Goal: Task Accomplishment & Management: Use online tool/utility

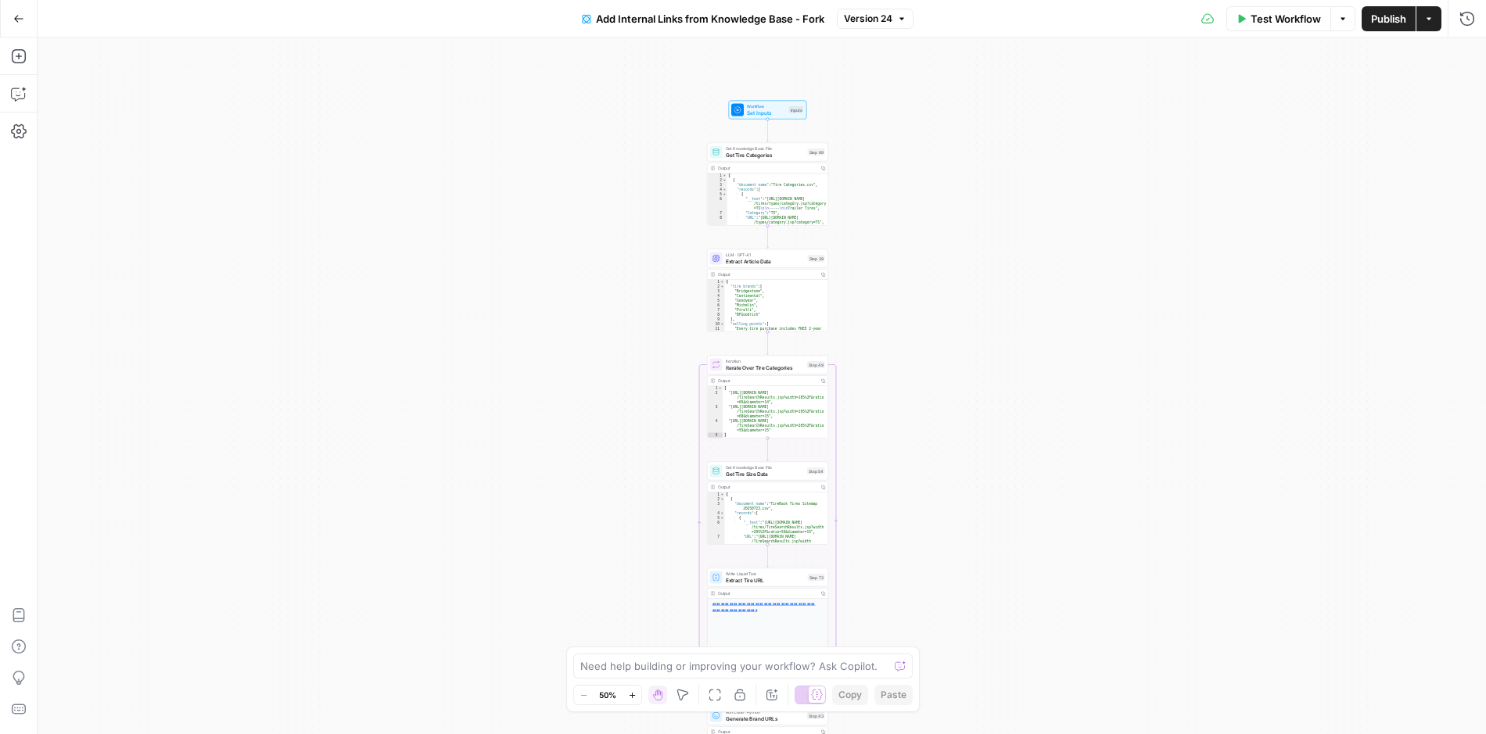
click at [16, 16] on icon "button" at bounding box center [18, 18] width 9 height 7
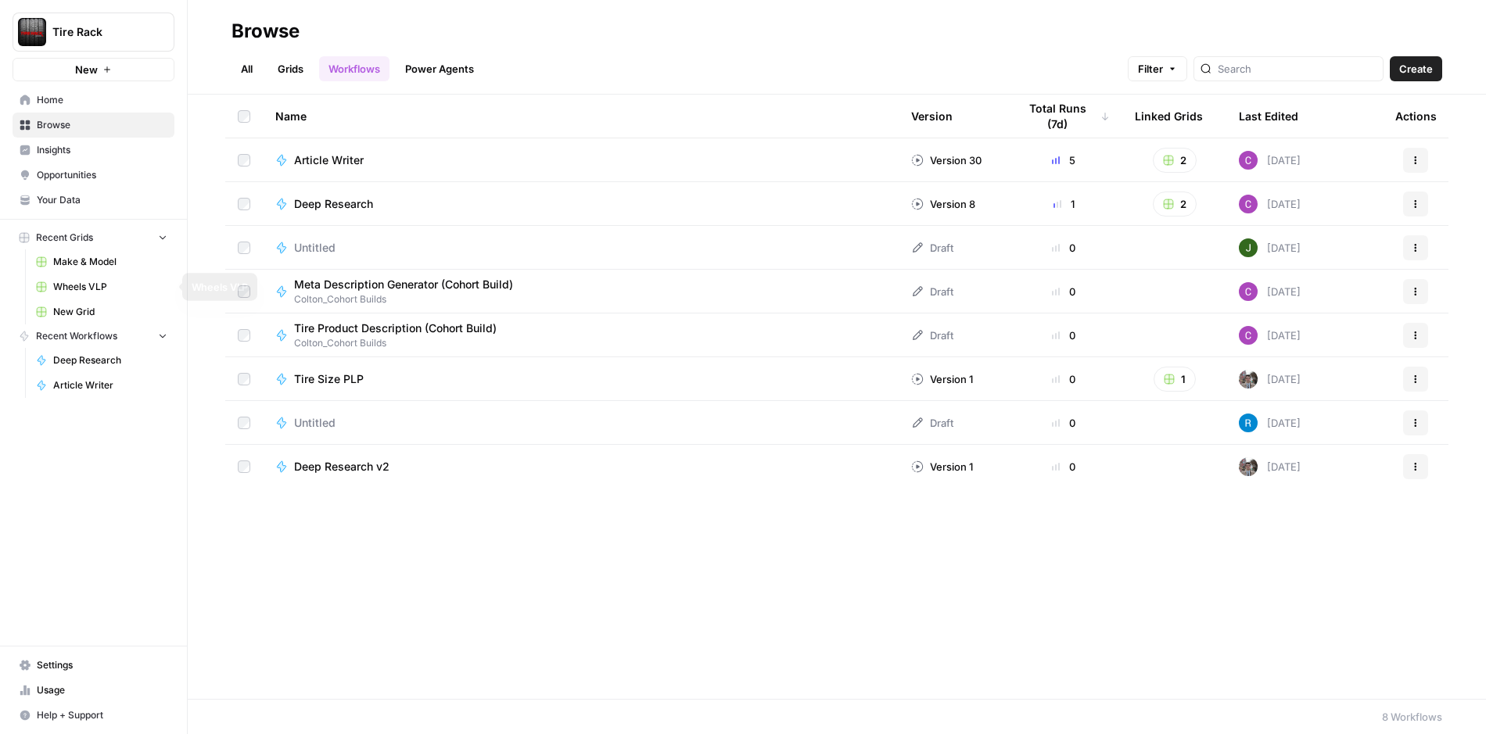
click at [85, 288] on span "Wheels VLP" at bounding box center [110, 287] width 114 height 14
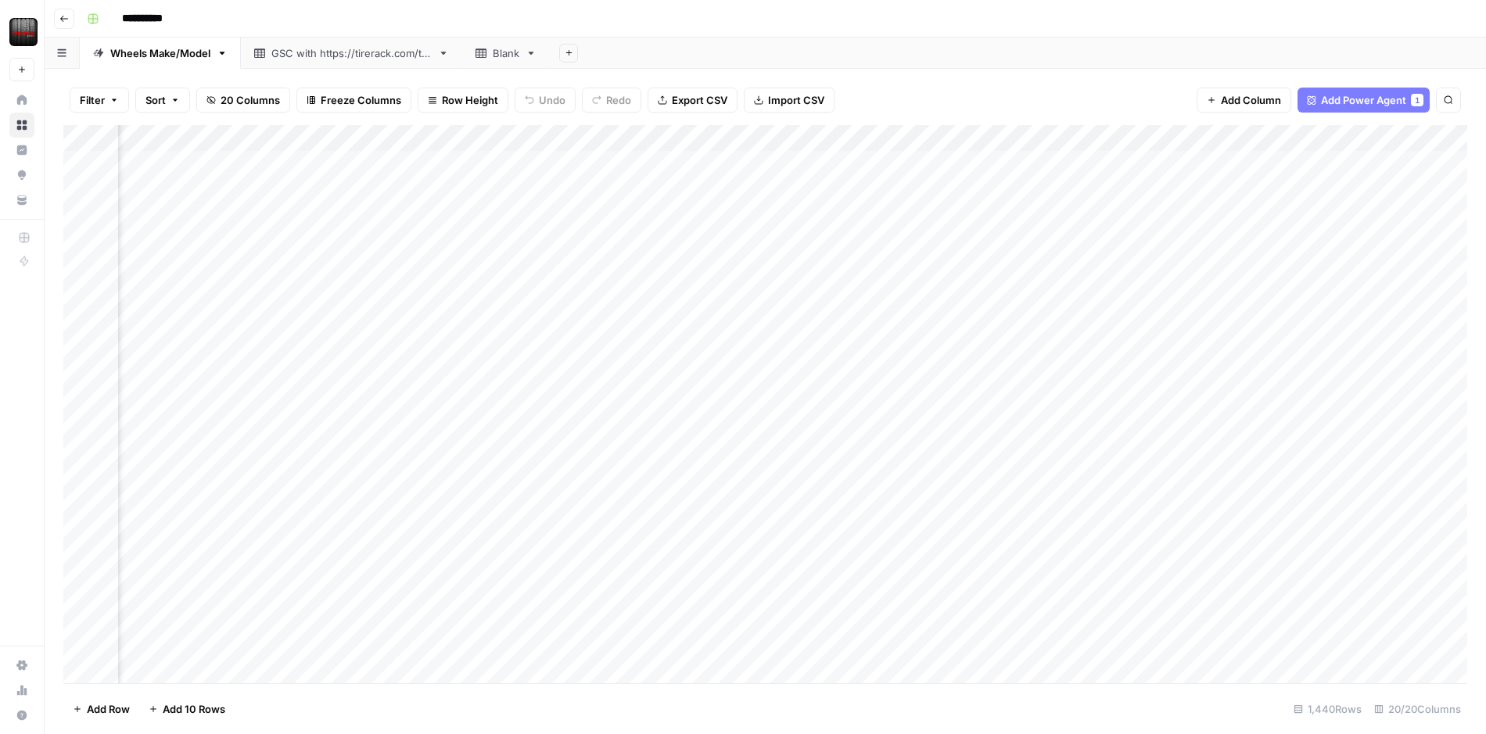
scroll to position [0, 1153]
click at [1148, 138] on div "Add Column" at bounding box center [765, 404] width 1404 height 558
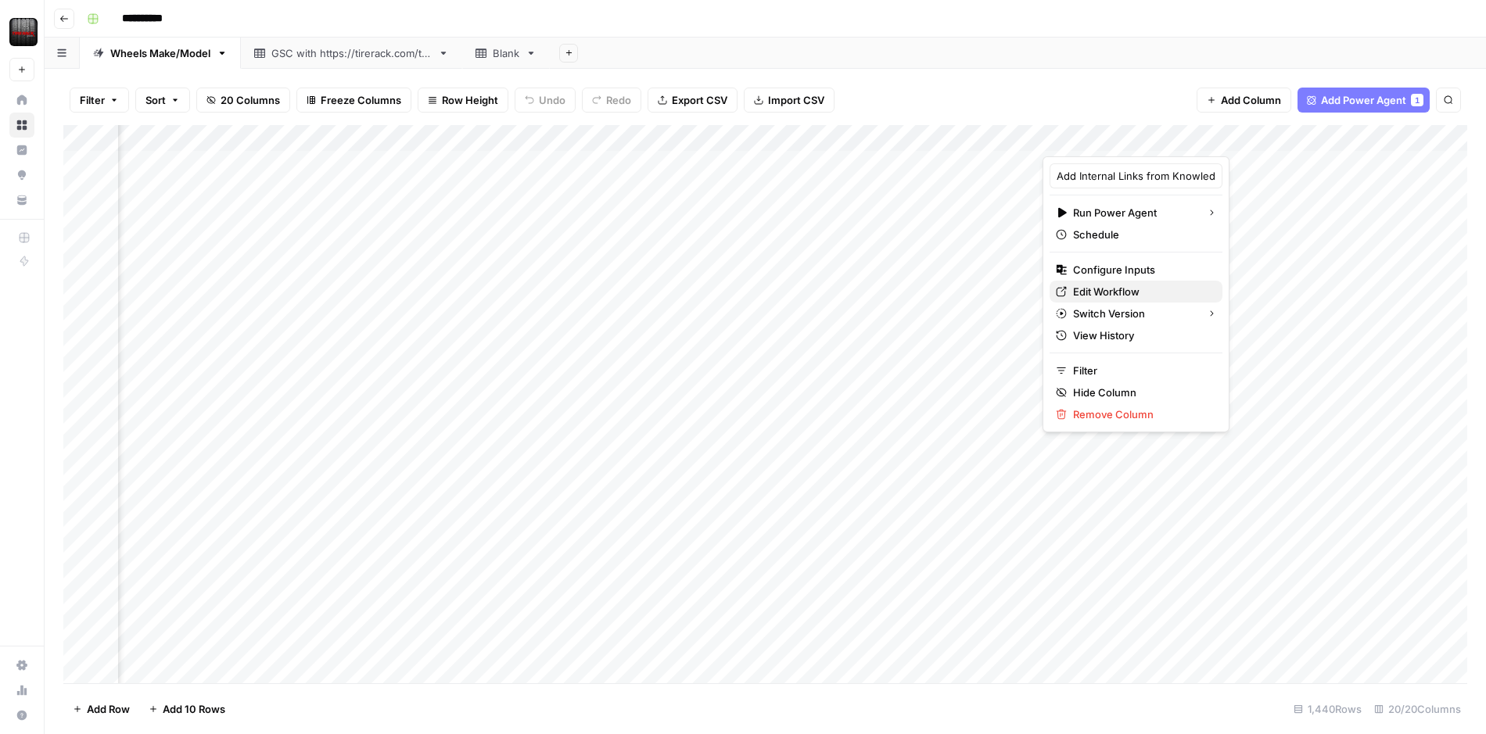
click at [1099, 285] on span "Edit Workflow" at bounding box center [1141, 292] width 137 height 16
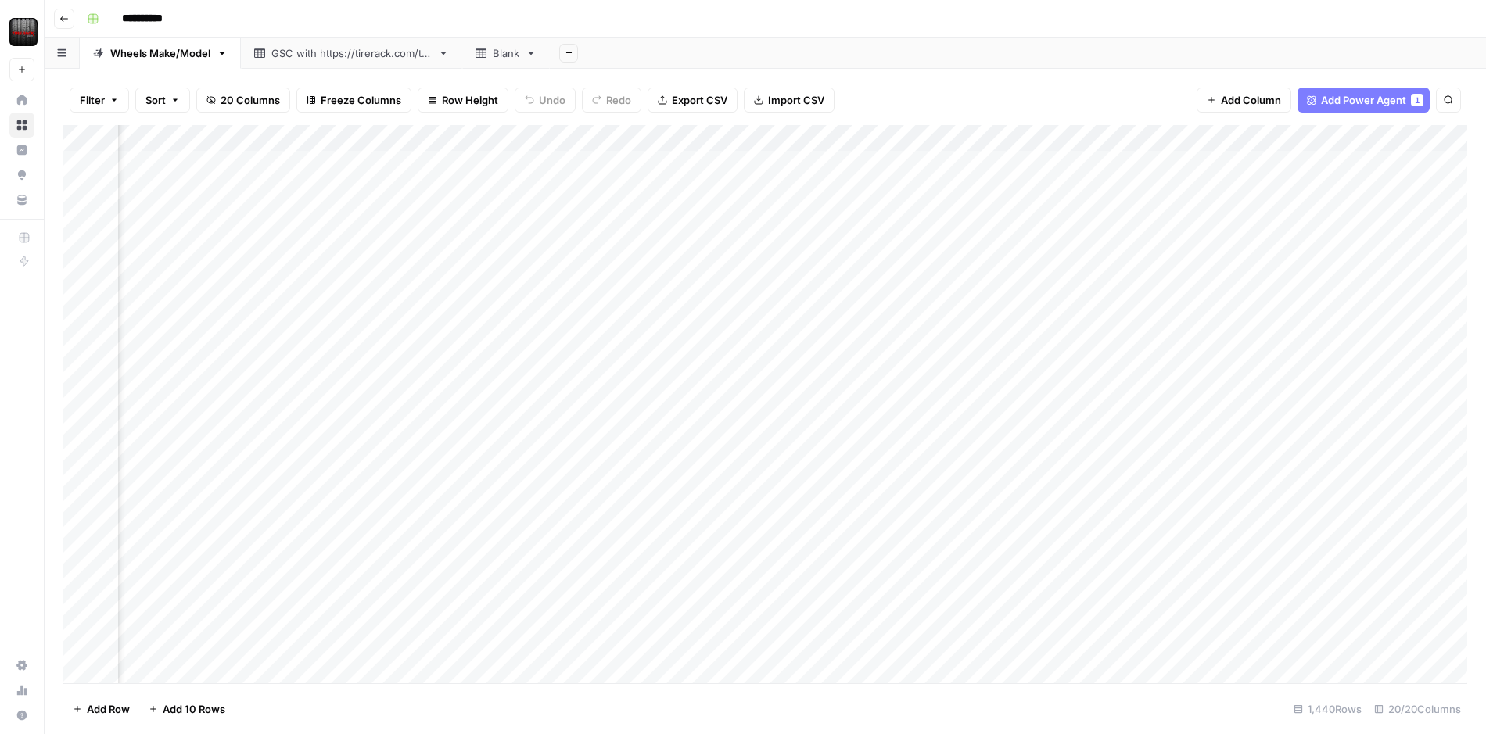
click at [1083, 135] on div "Add Column" at bounding box center [765, 404] width 1404 height 558
click at [1078, 108] on div "Filter Sort 20 Columns Freeze Columns Row Height Undo Redo Export CSV Import CS…" at bounding box center [765, 100] width 1404 height 50
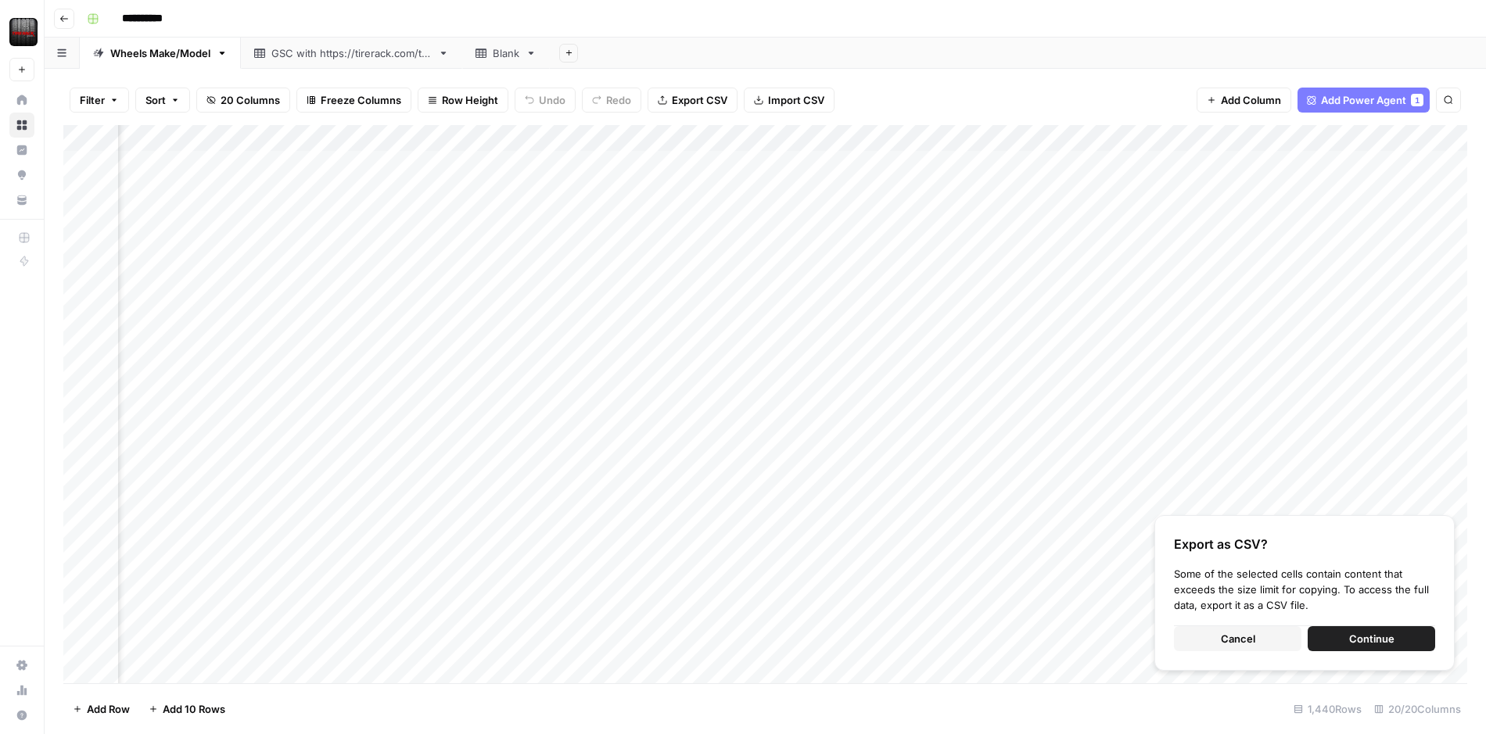
click at [1336, 634] on button "Continue" at bounding box center [1371, 638] width 127 height 25
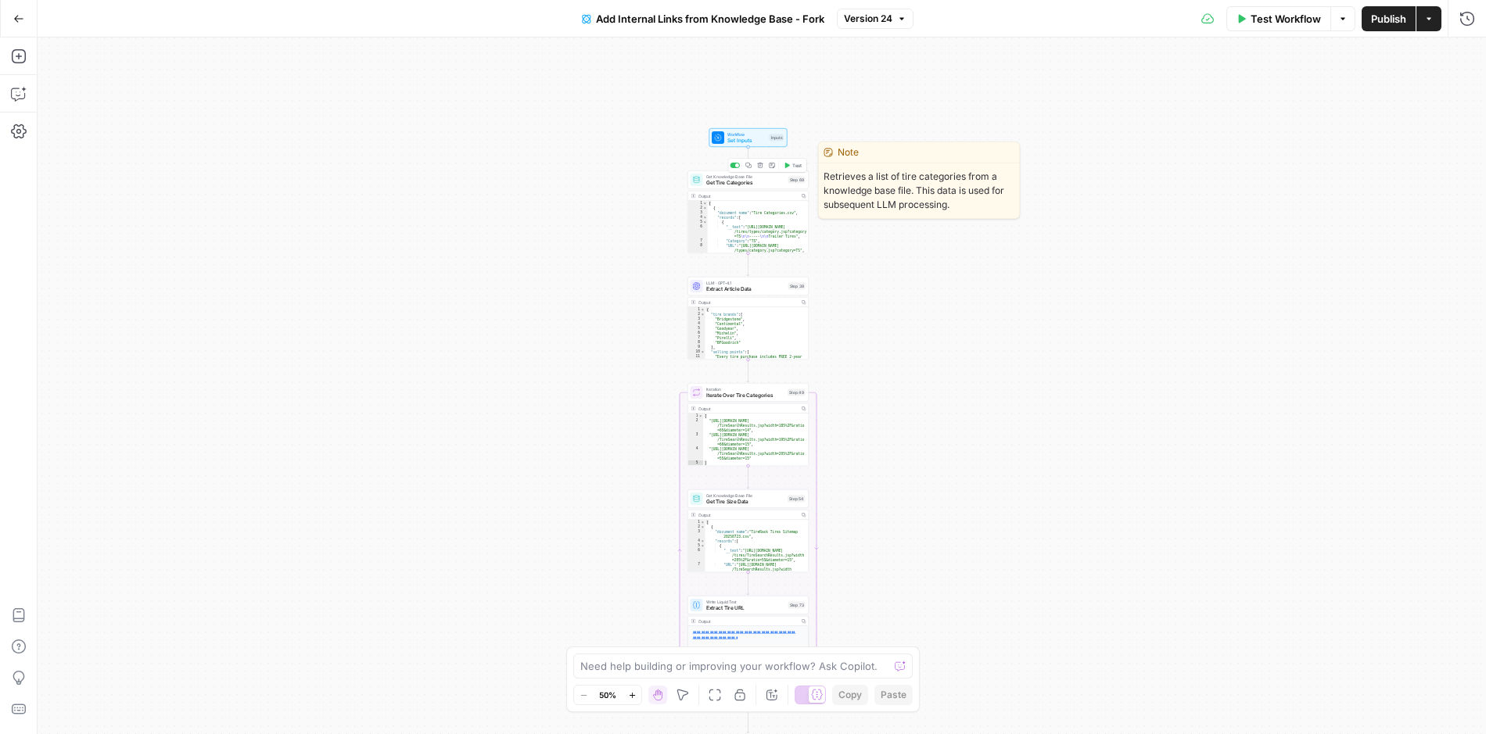
click at [733, 185] on span "Get Tire Categories" at bounding box center [745, 183] width 79 height 8
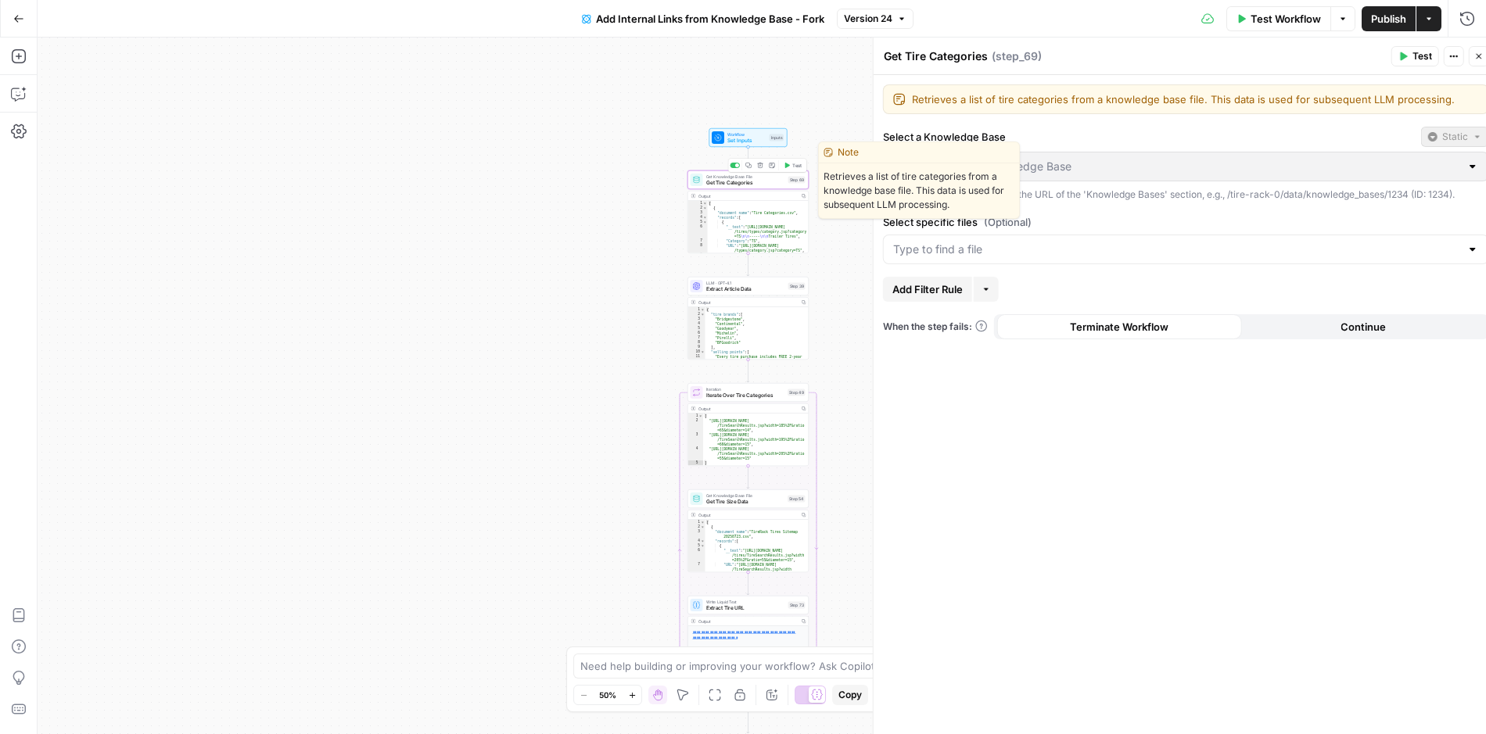
type input "Tire Categories"
